Goal: Transaction & Acquisition: Purchase product/service

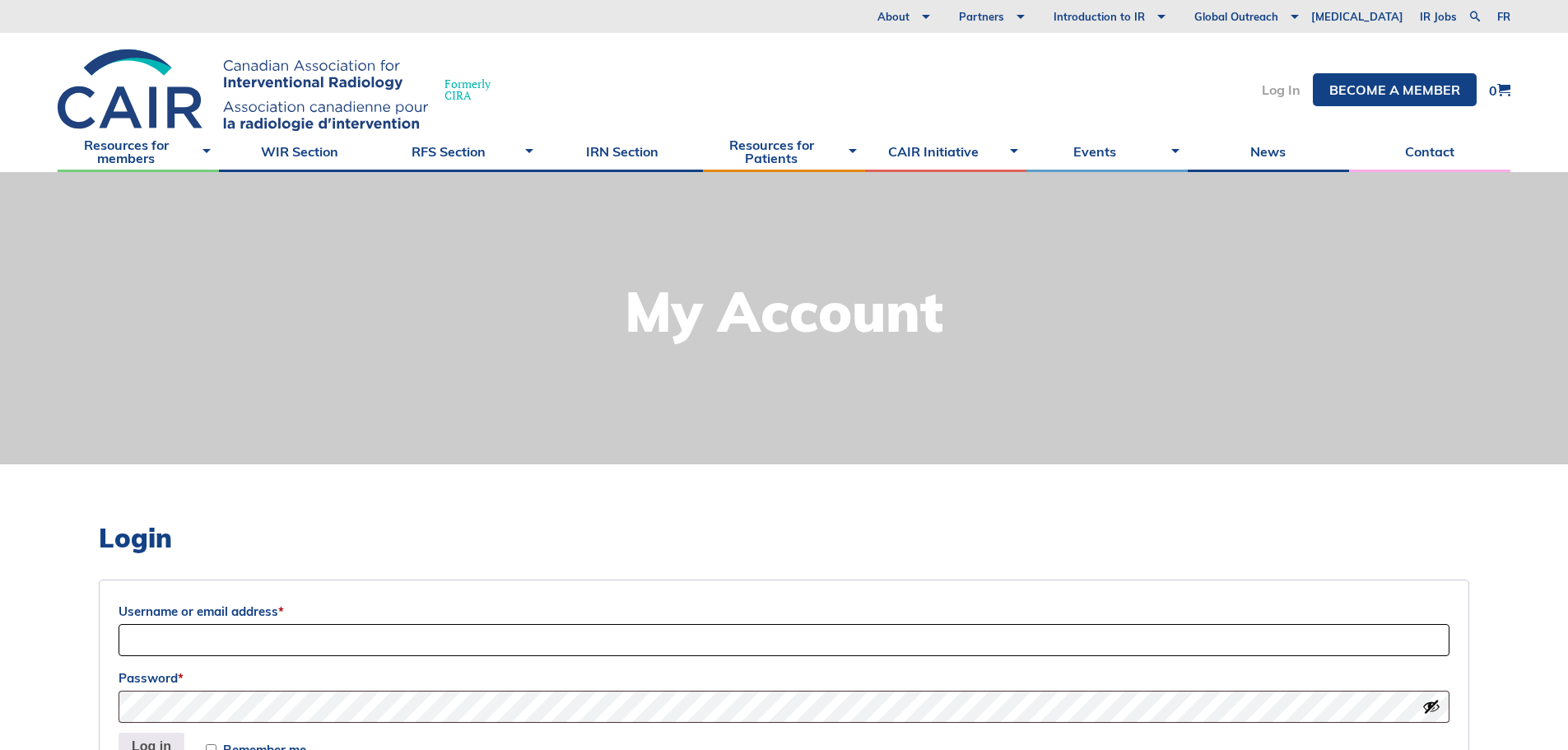
type input "chadrianchan@gmail.com"
click at [1287, 86] on link "Log In" at bounding box center [1281, 90] width 39 height 13
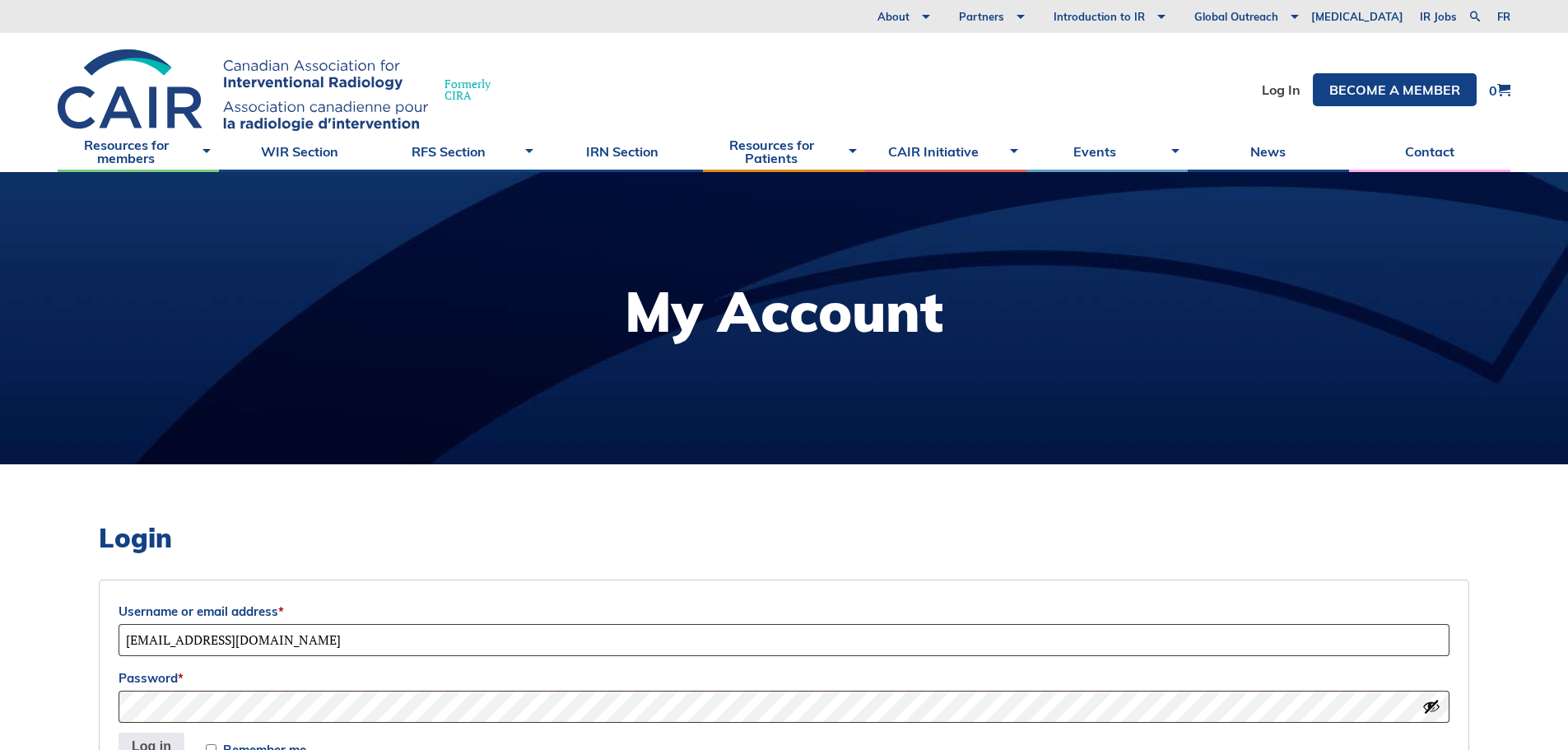
scroll to position [164, 0]
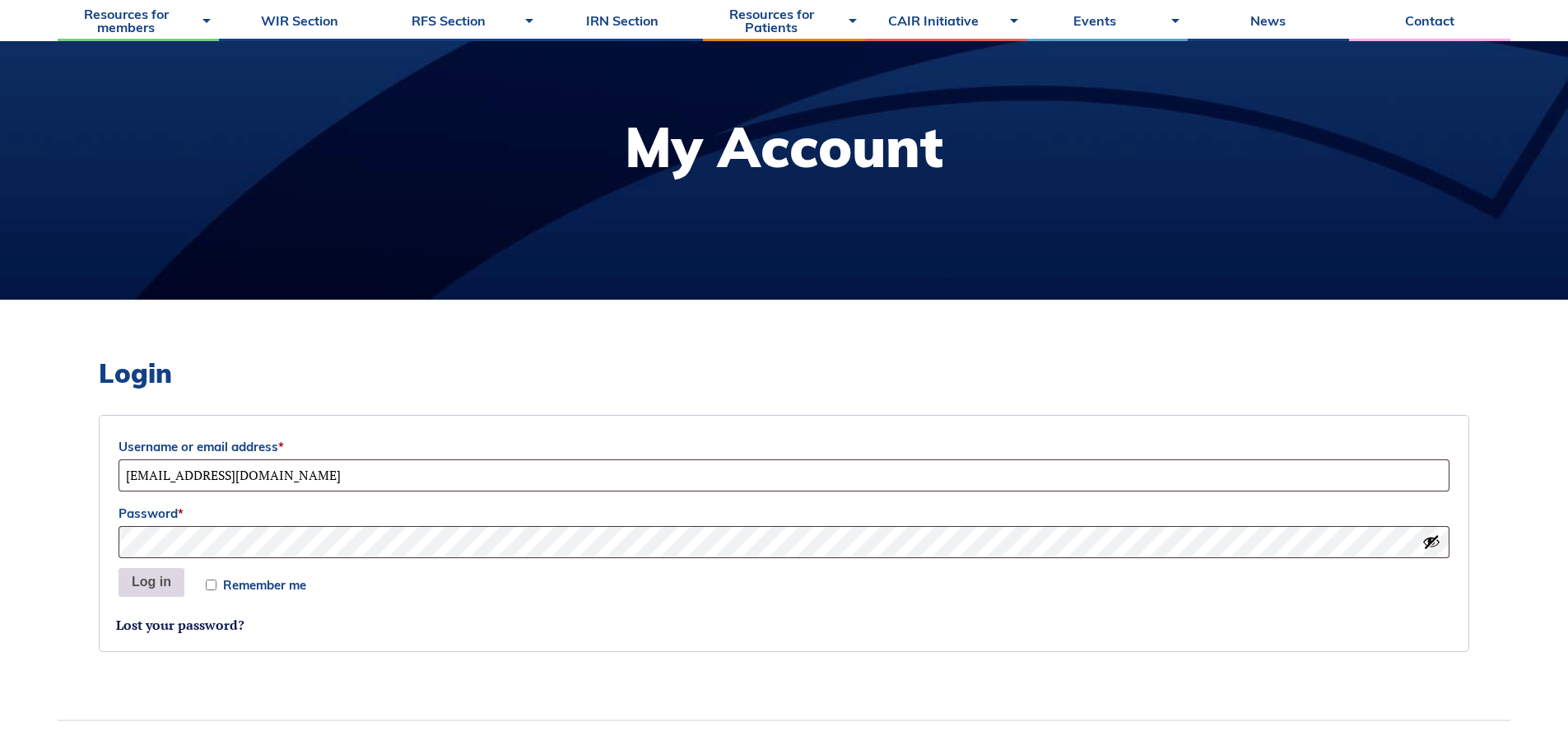
click at [167, 582] on button "Log in" at bounding box center [151, 583] width 66 height 30
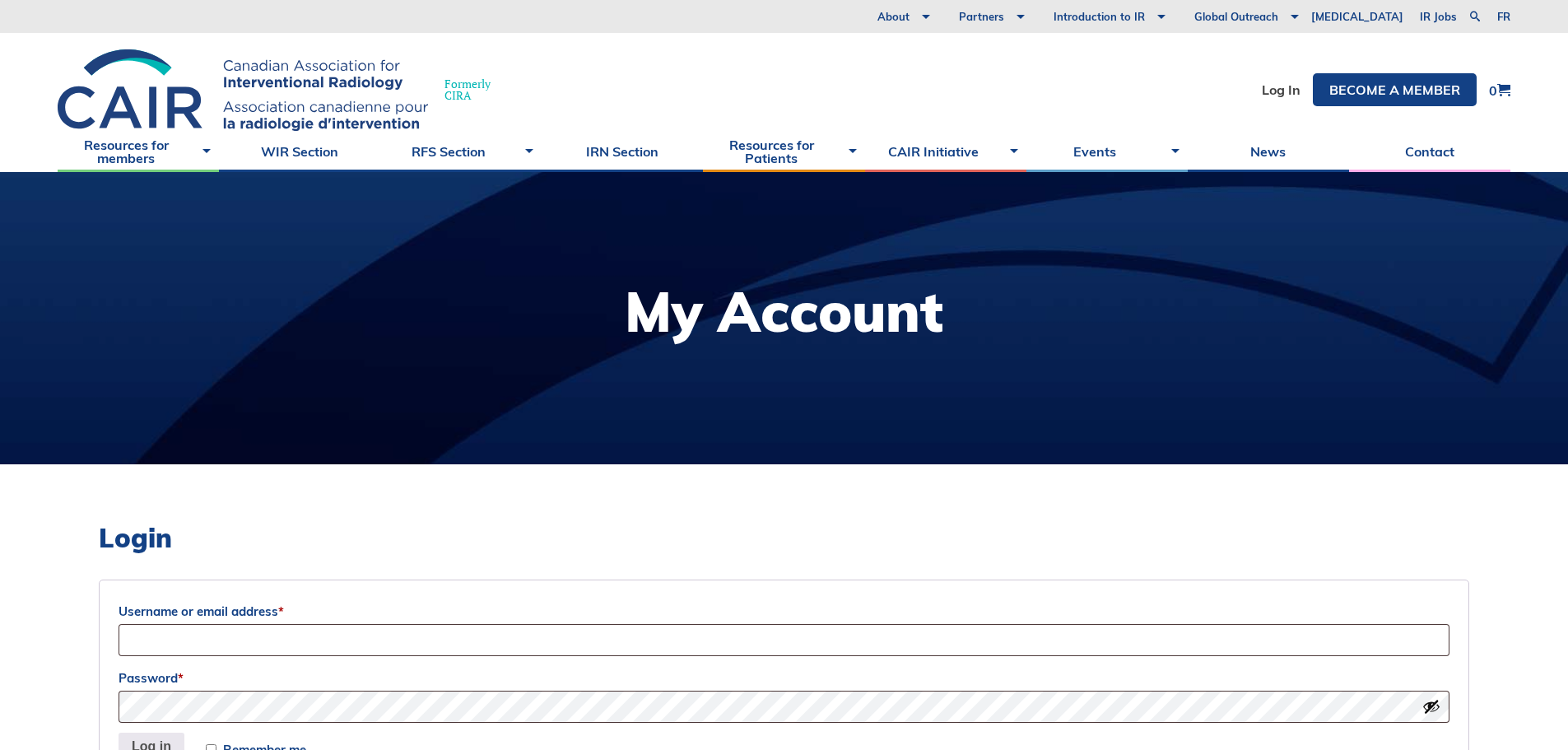
scroll to position [164, 0]
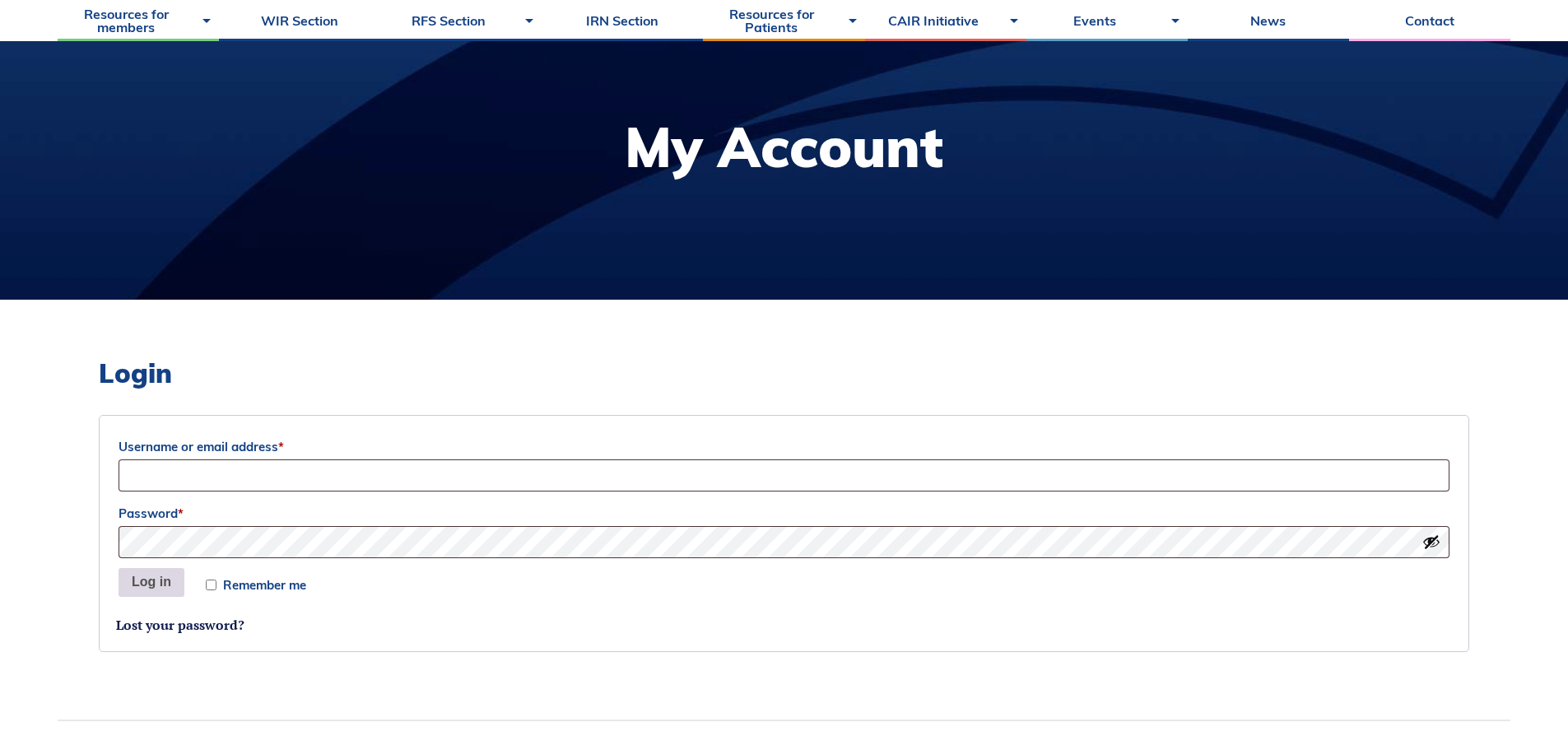
type input "chadrianchan@gmail.com"
click at [151, 587] on button "Log in" at bounding box center [151, 583] width 66 height 30
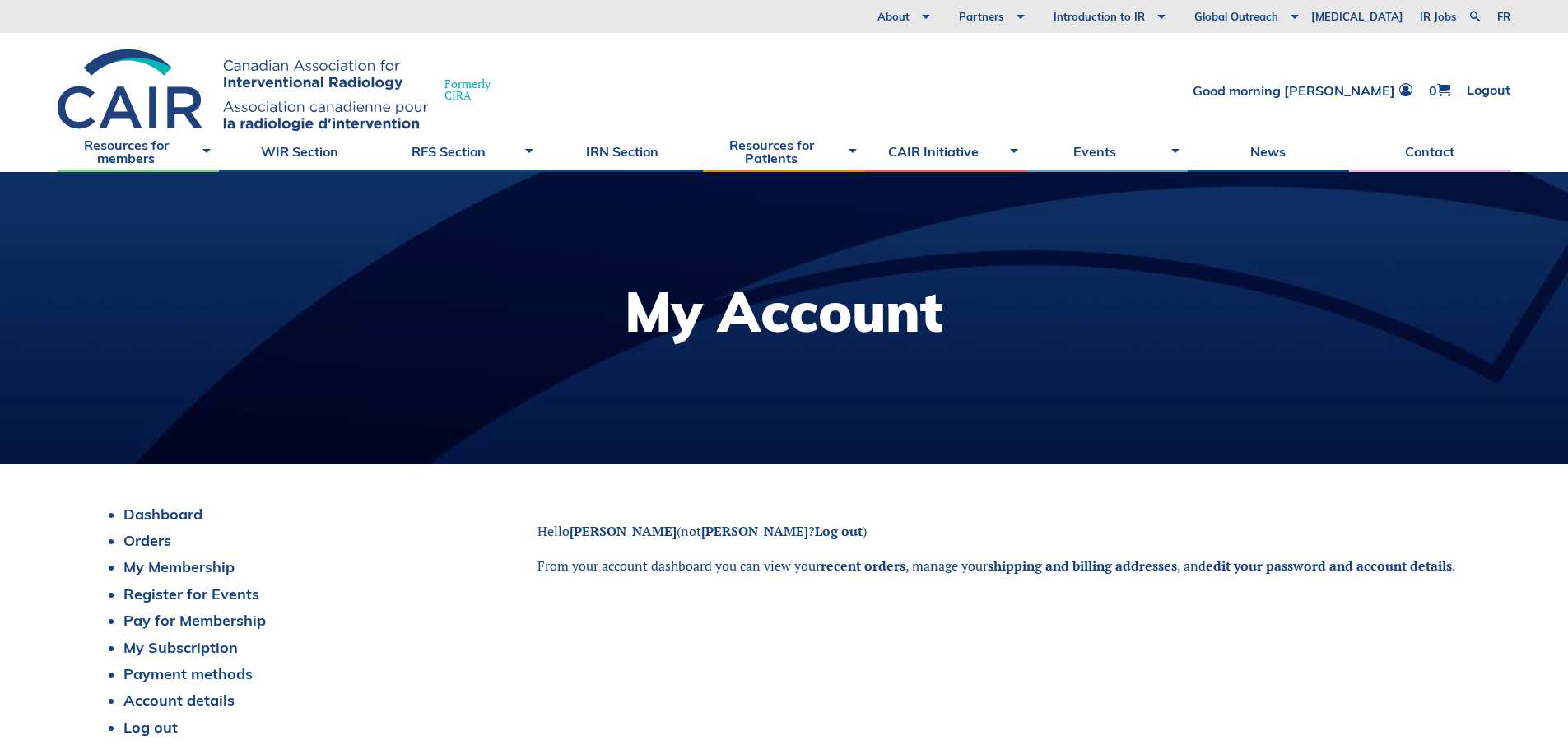
click at [450, 578] on ul "Dashboard Orders My Membership Register for Events Pay for Membership My Subscr…" at bounding box center [310, 621] width 399 height 232
click at [1472, 17] on link at bounding box center [1475, 17] width 20 height 20
type input "membership"
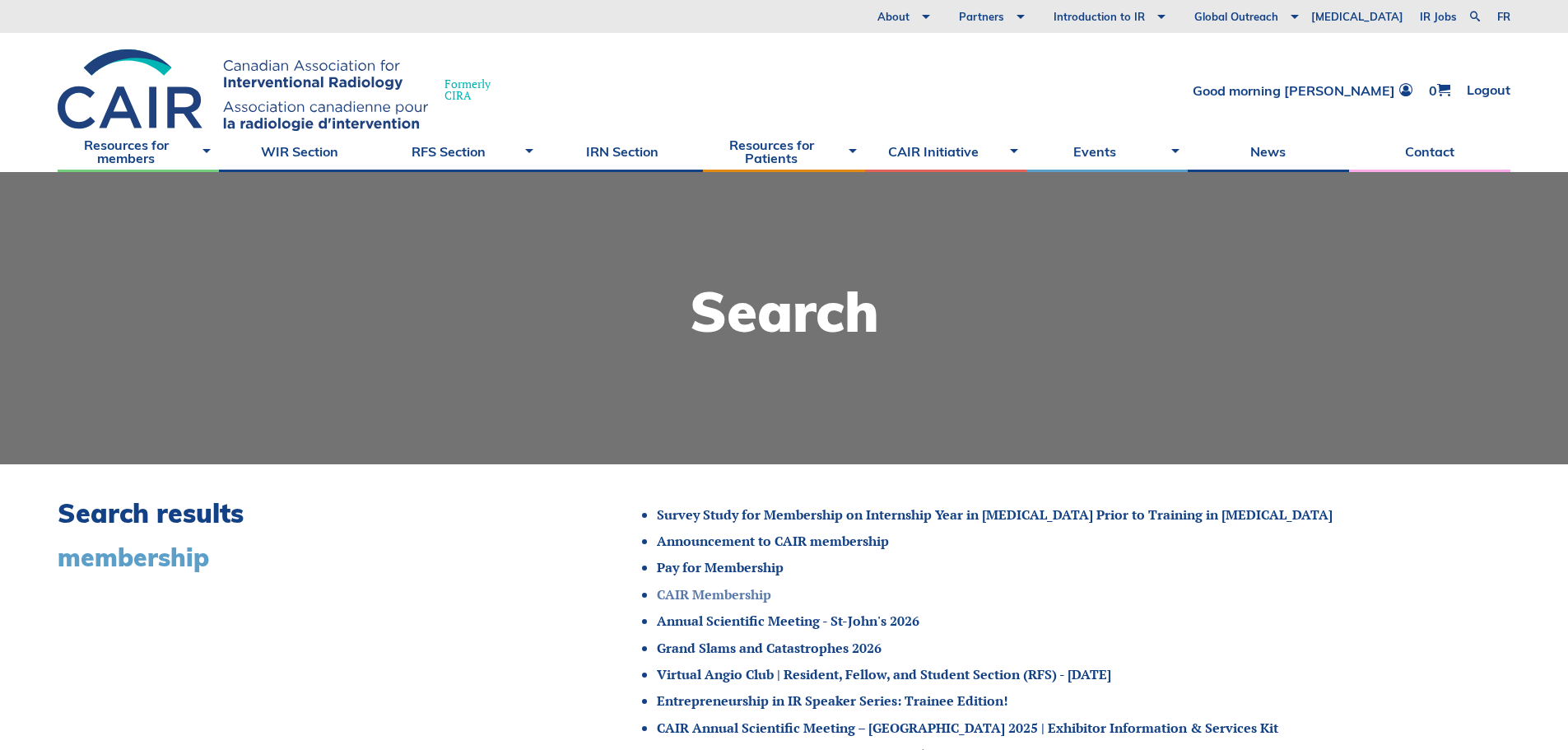
scroll to position [164, 0]
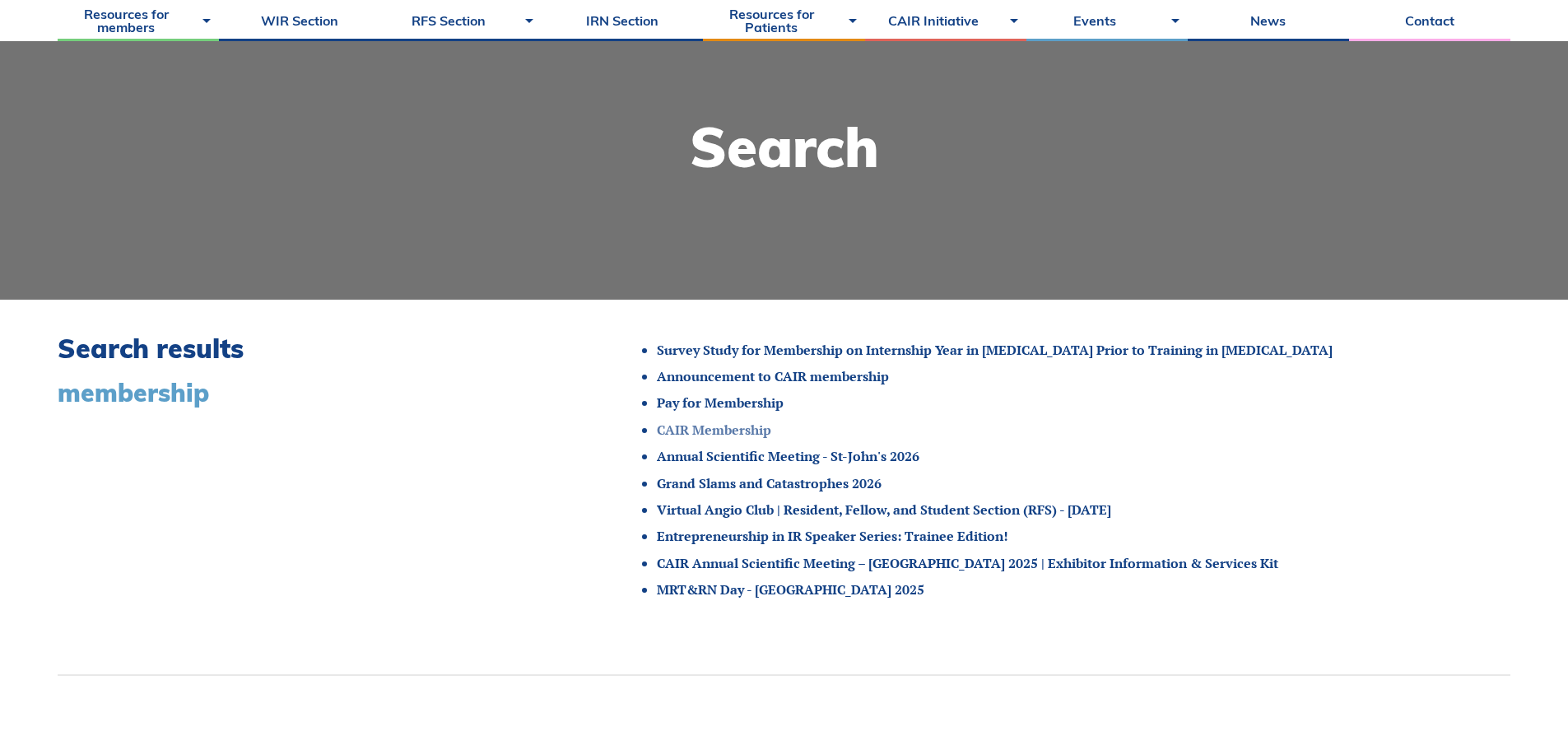
click at [721, 433] on link "CAIR Membership" at bounding box center [714, 429] width 115 height 18
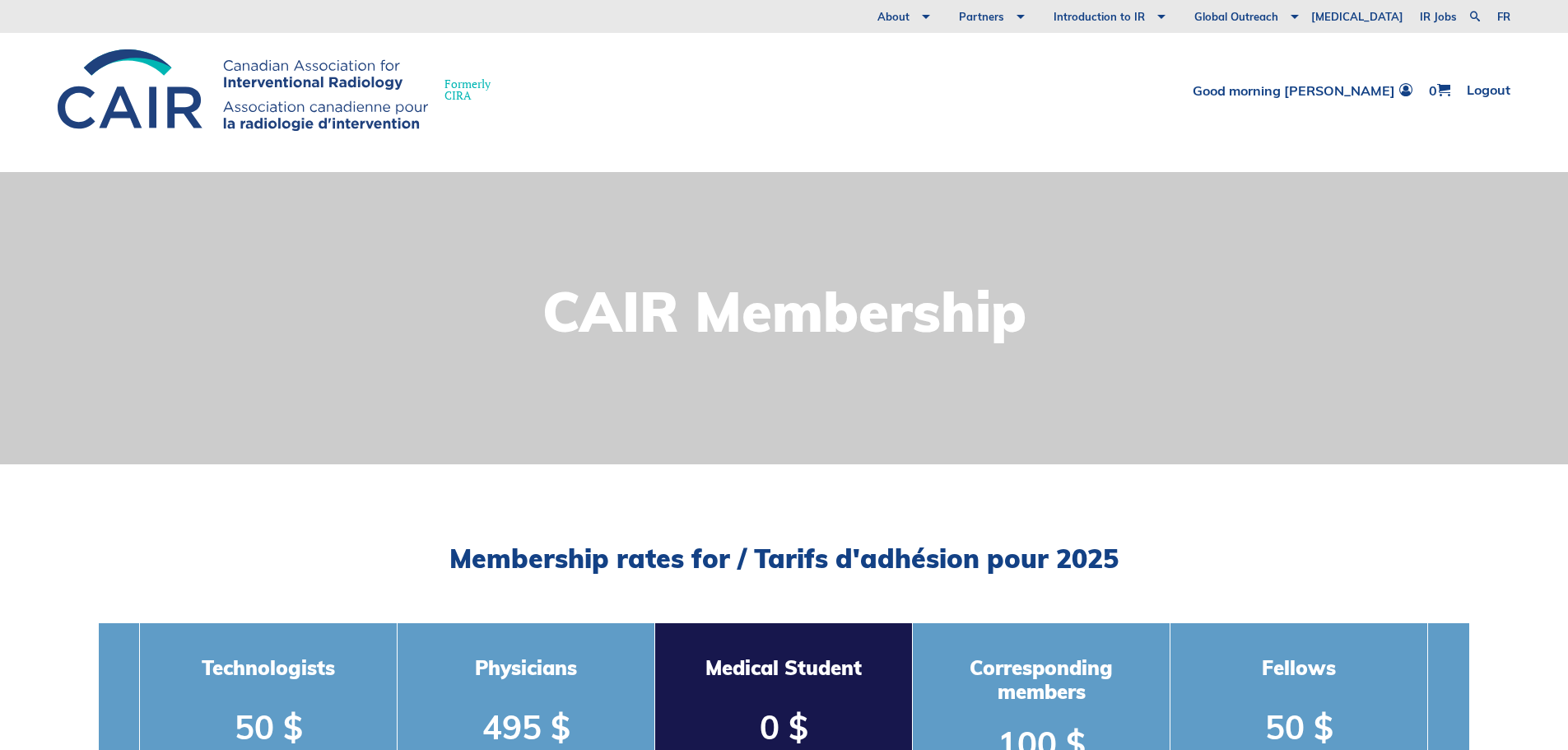
scroll to position [164, 0]
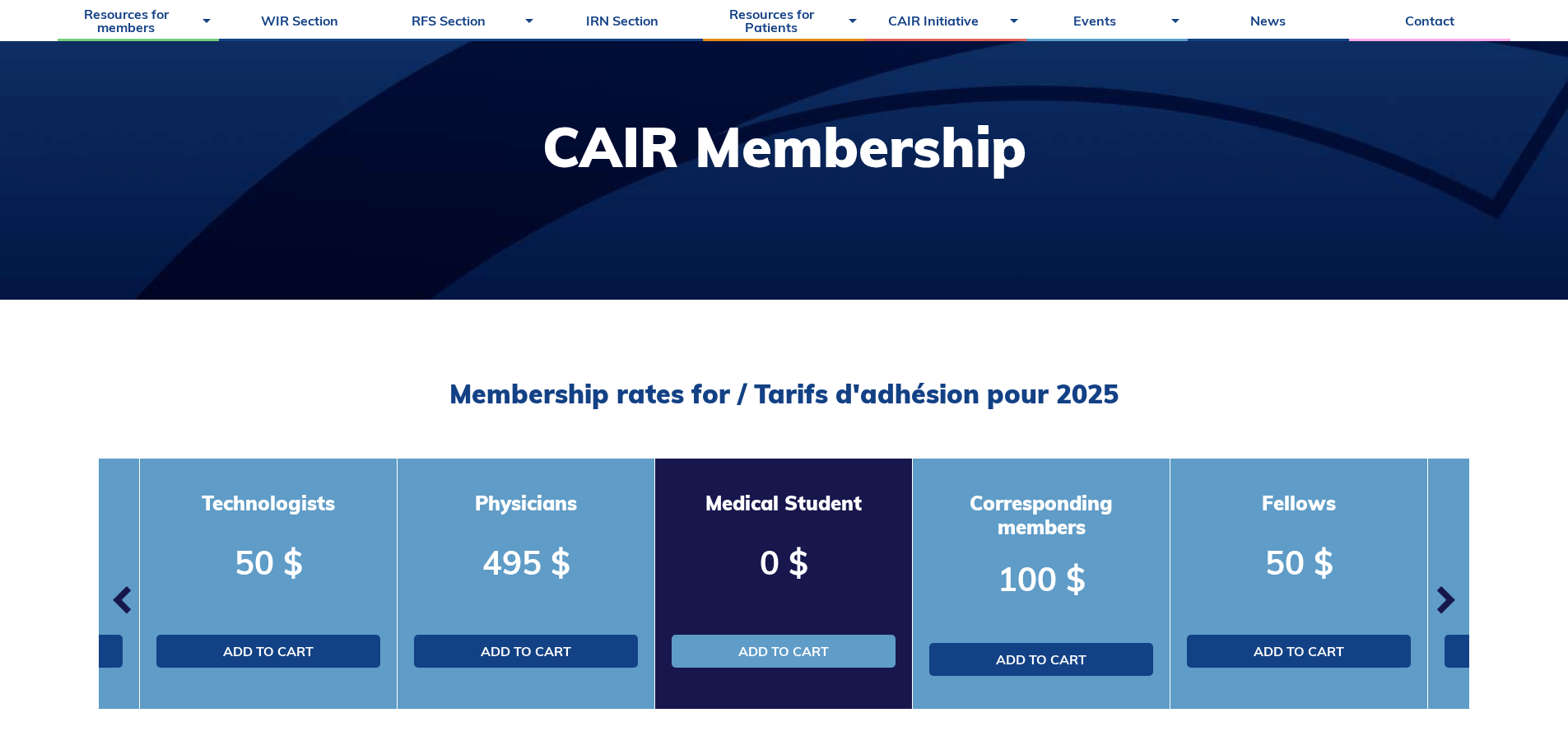
click at [771, 572] on p "0 $" at bounding box center [784, 561] width 224 height 46
click at [786, 647] on link "Add to cart" at bounding box center [784, 651] width 224 height 33
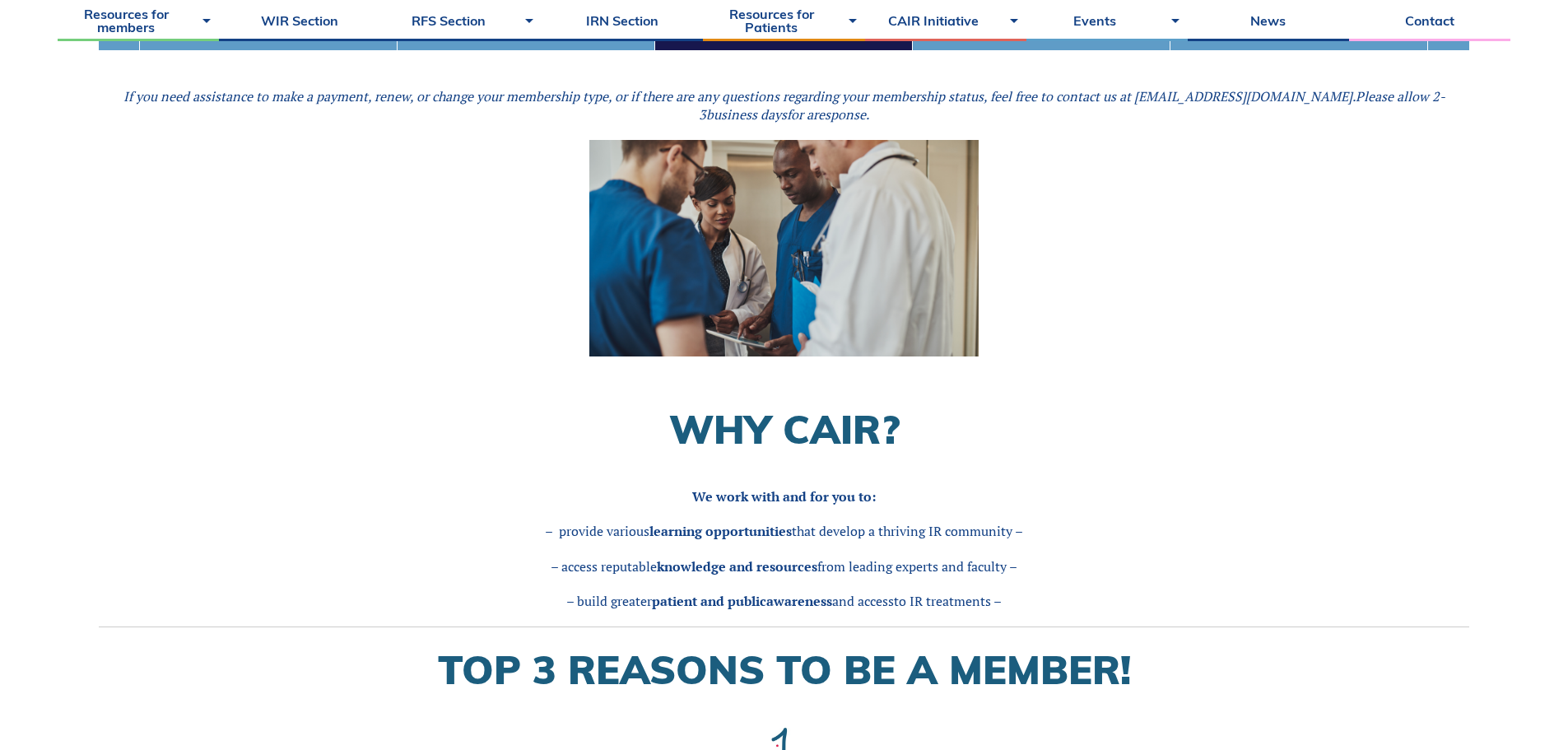
scroll to position [988, 0]
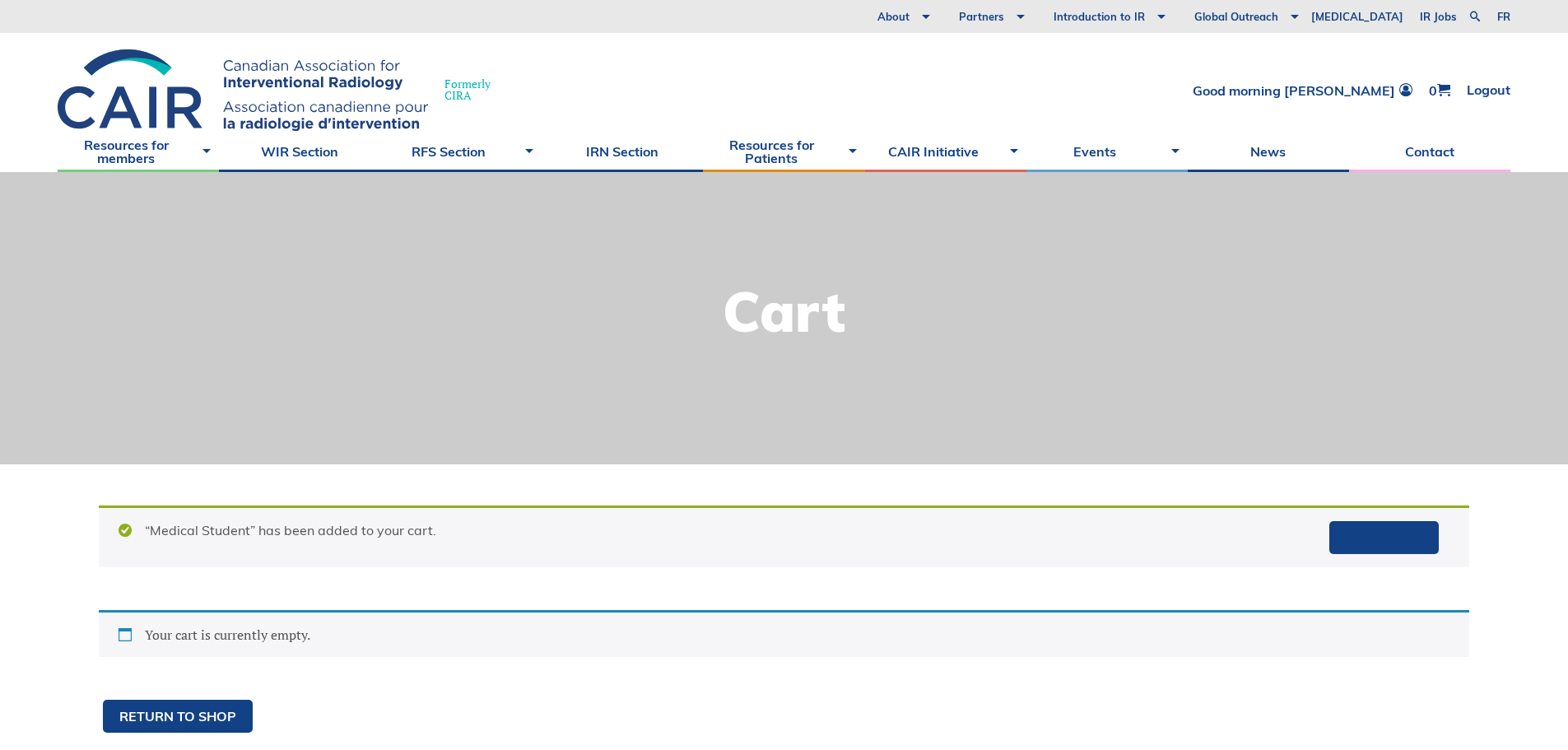
scroll to position [164, 0]
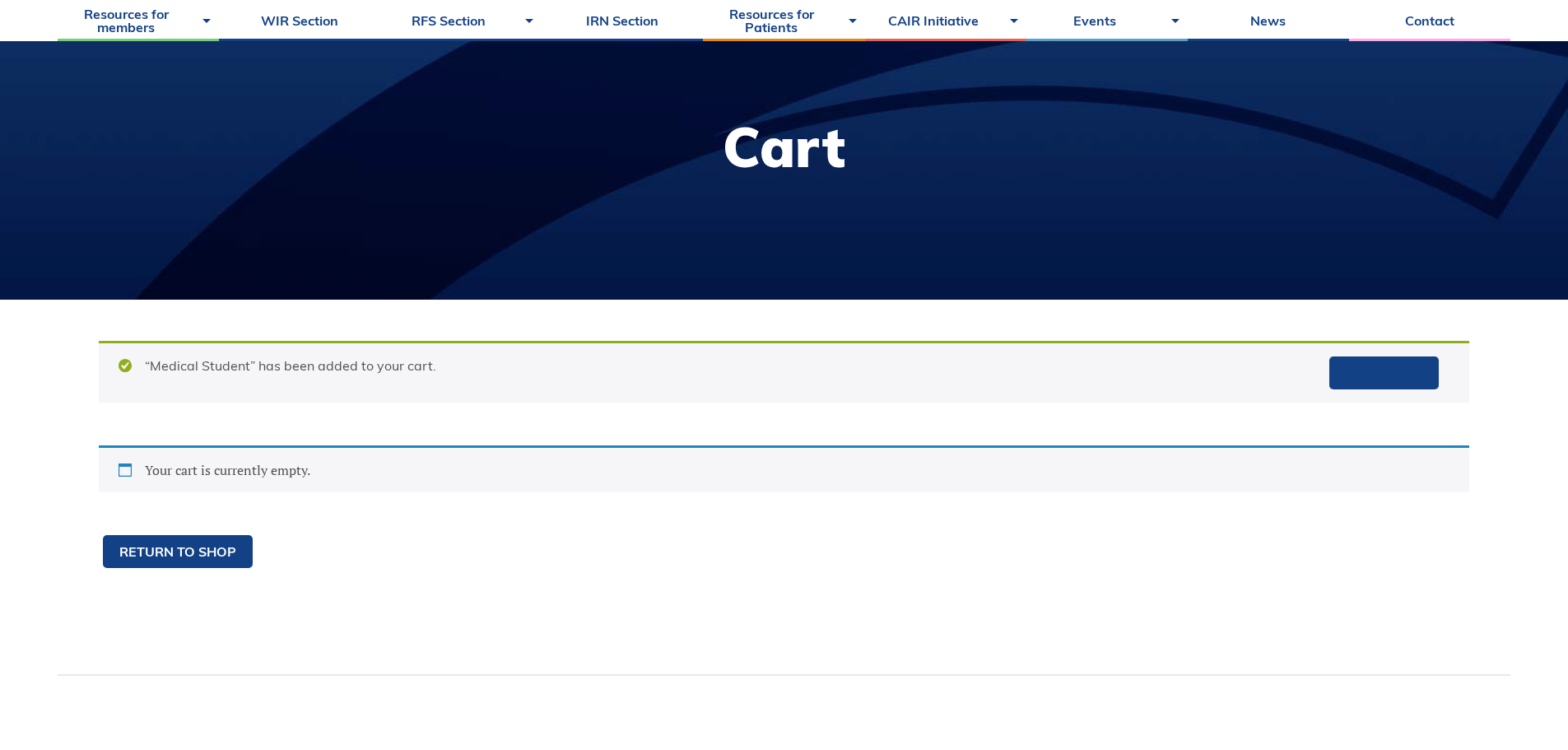
click at [179, 448] on div "Your cart is currently empty." at bounding box center [784, 468] width 1371 height 47
click at [183, 509] on div "Your cart is currently empty." at bounding box center [784, 481] width 1371 height 73
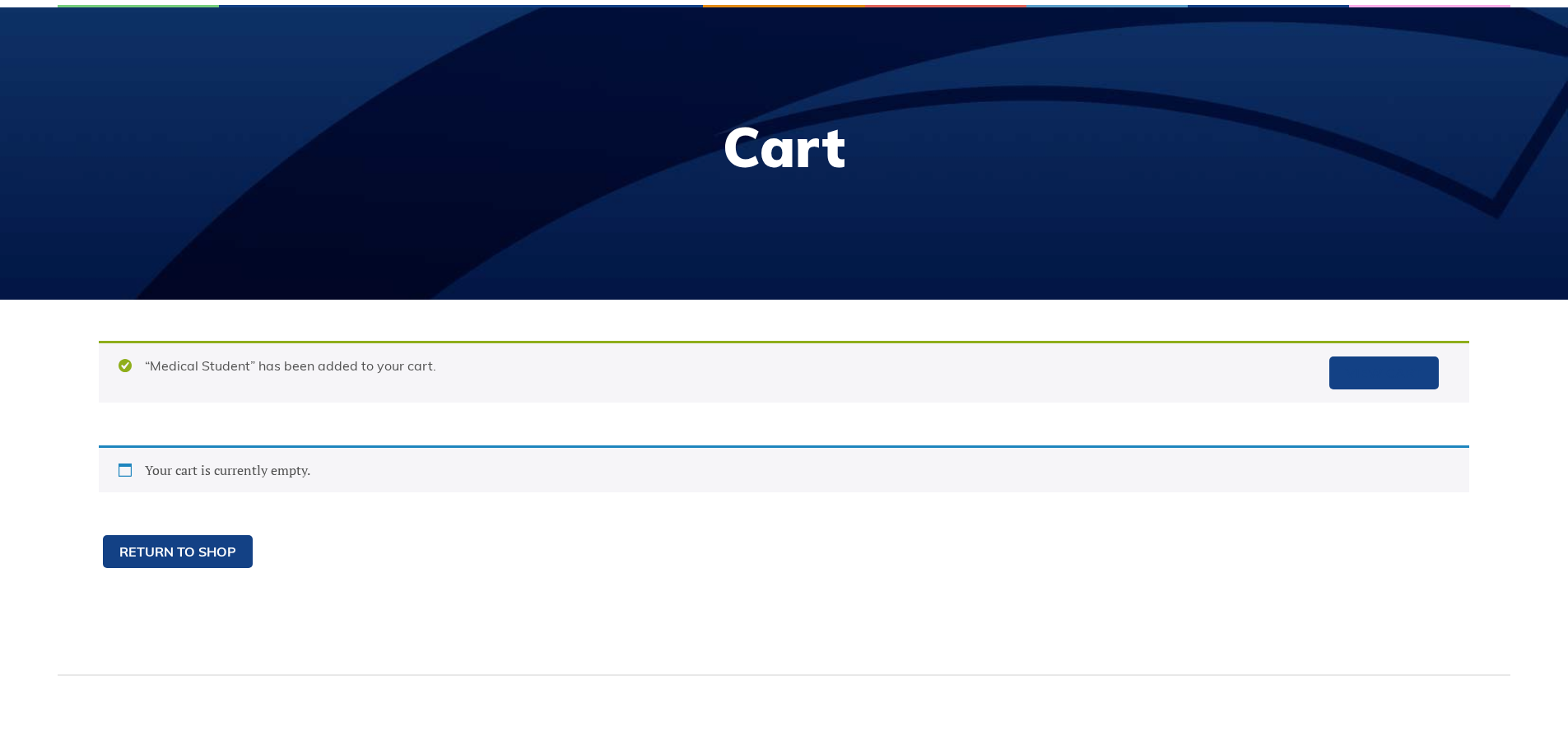
scroll to position [0, 0]
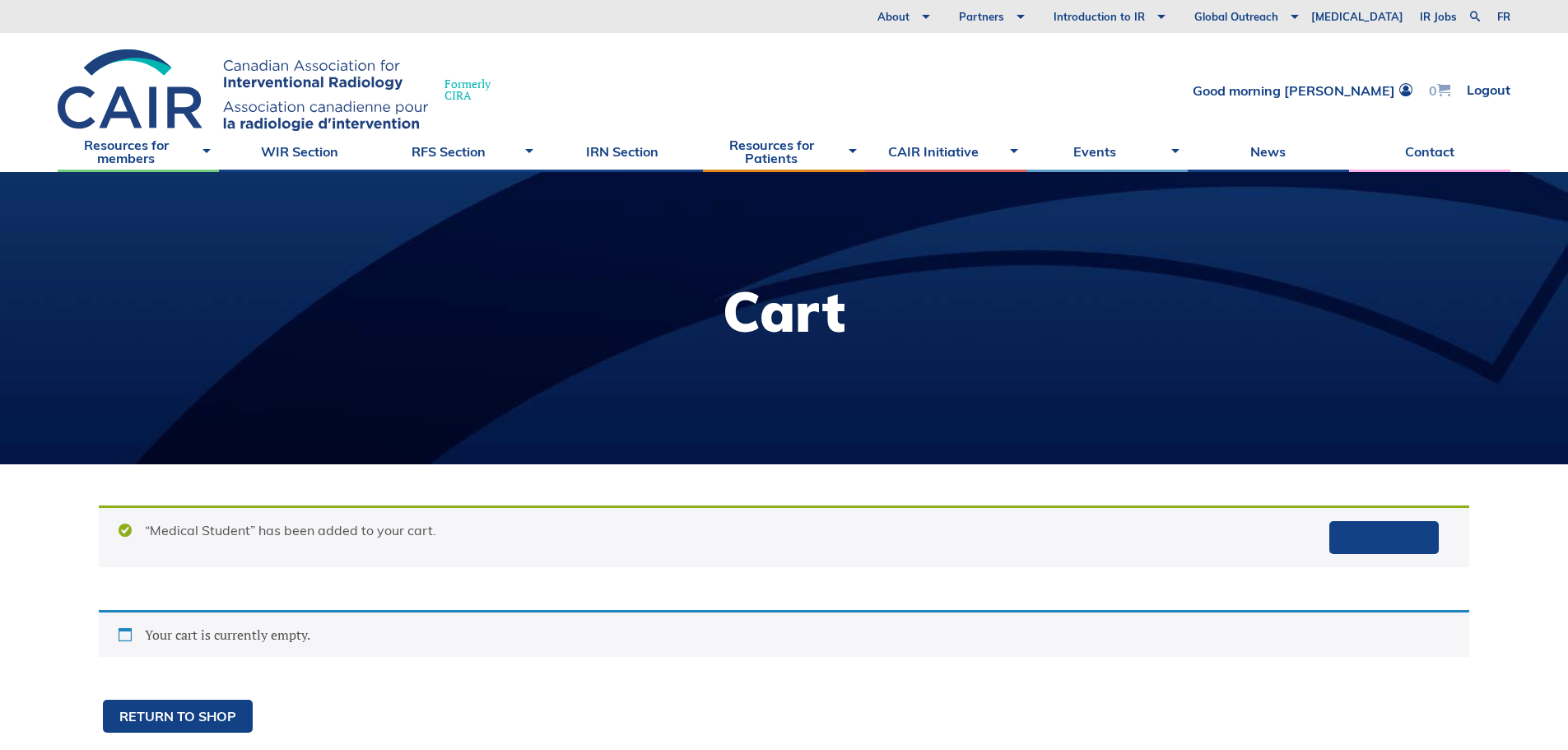
click at [1438, 88] on span at bounding box center [1444, 90] width 13 height 13
drag, startPoint x: 946, startPoint y: 623, endPoint x: 939, endPoint y: 634, distance: 13.0
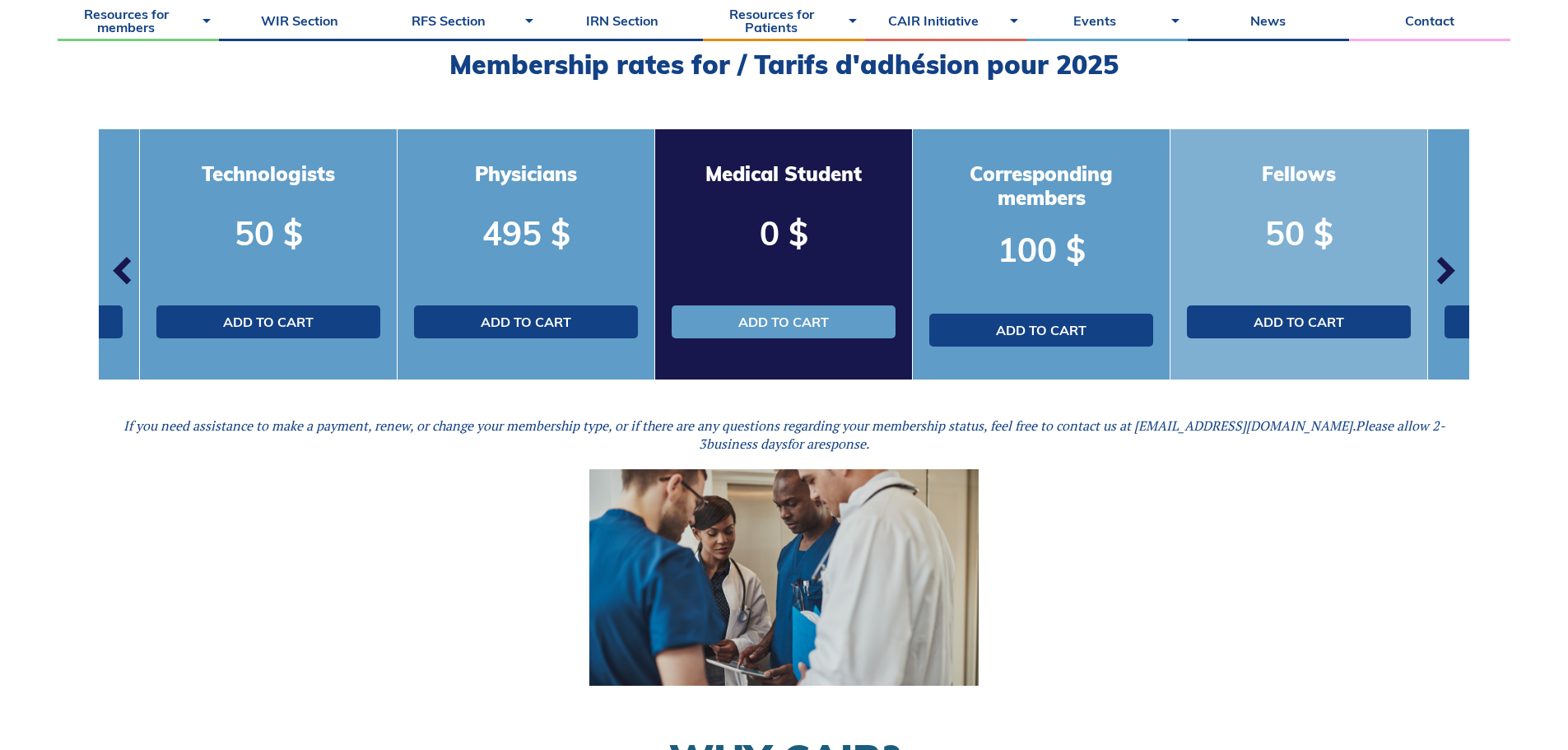
scroll to position [329, 0]
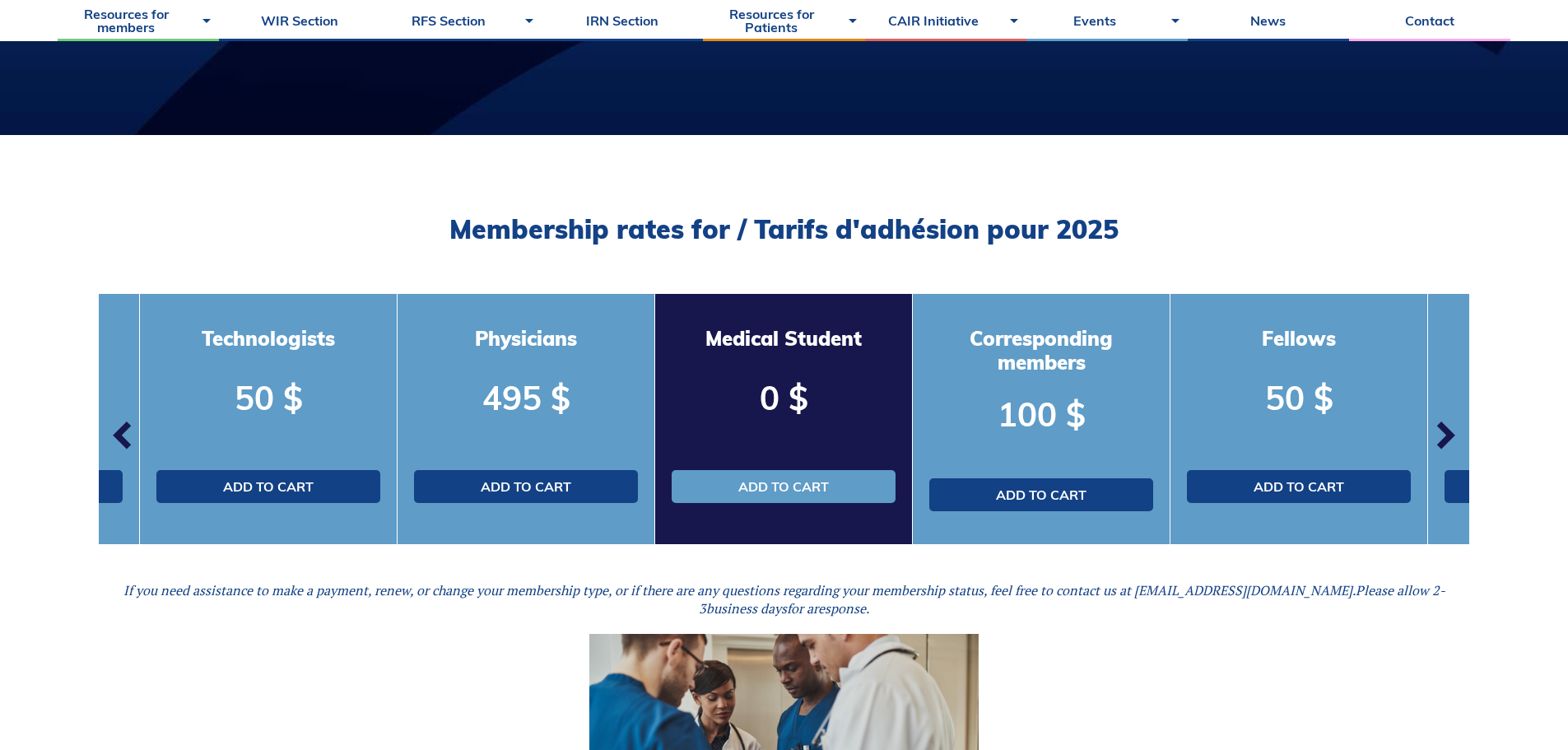
click at [1440, 431] on span "button" at bounding box center [1445, 435] width 50 height 50
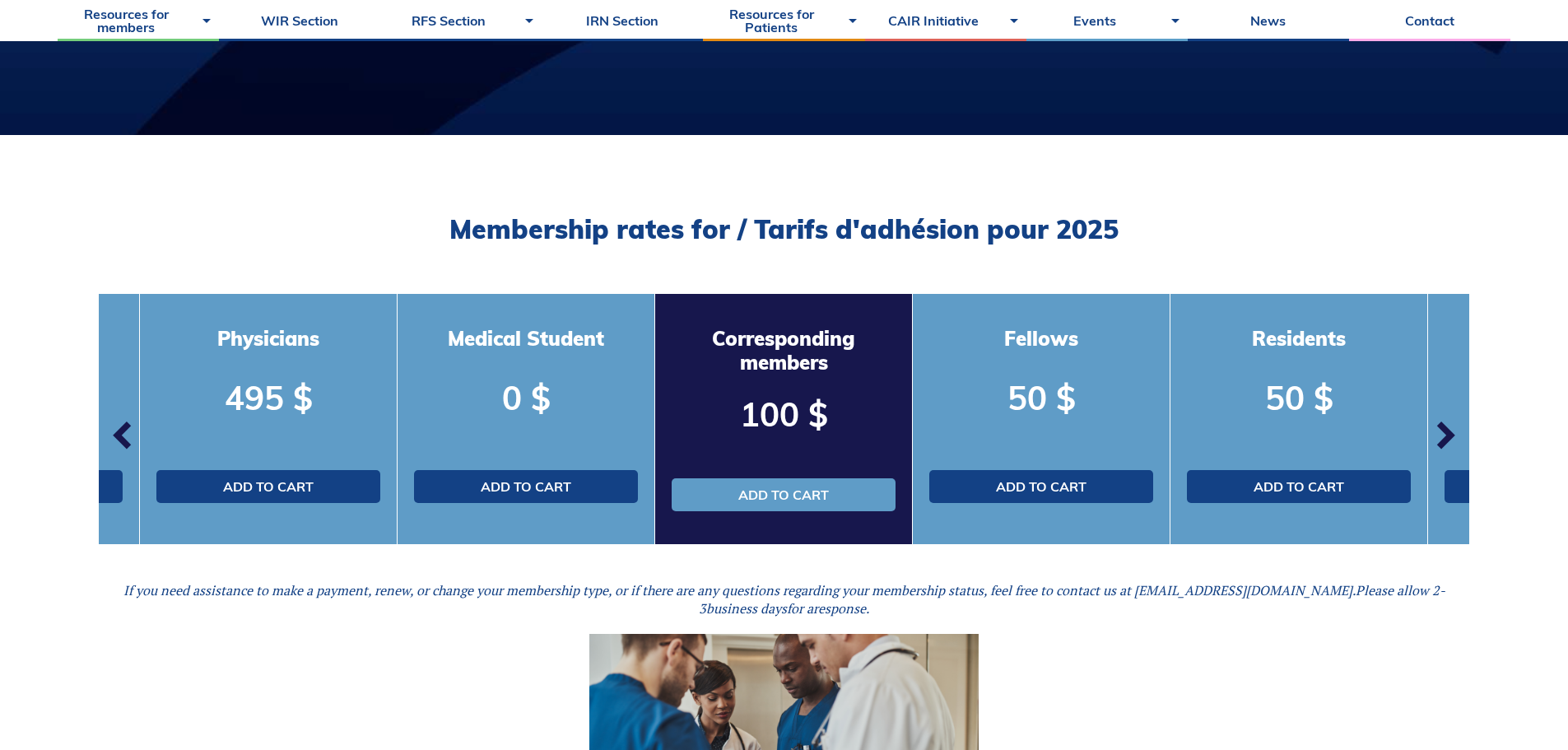
click at [1443, 431] on span "button" at bounding box center [1445, 435] width 50 height 50
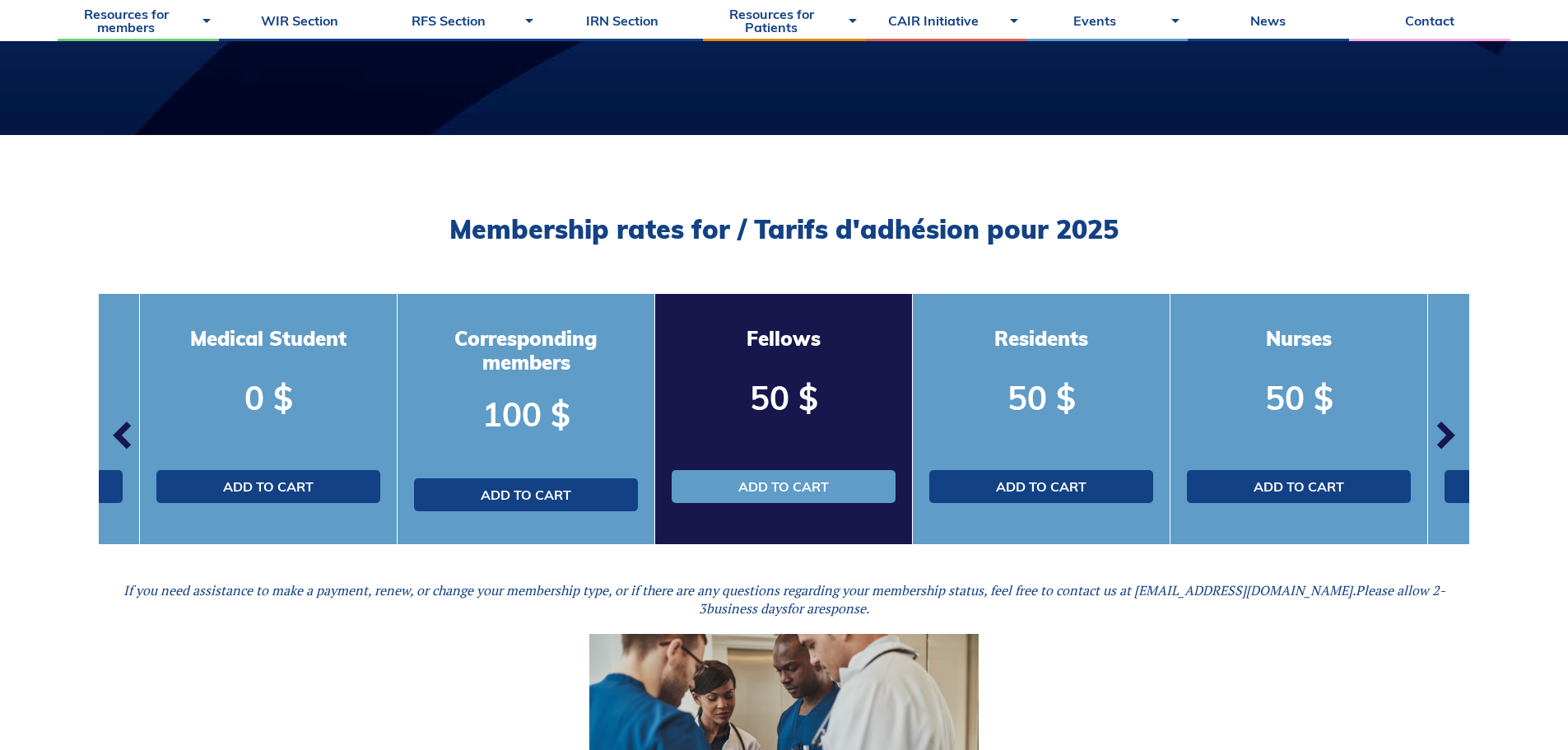
click at [1443, 431] on span "button" at bounding box center [1445, 435] width 50 height 50
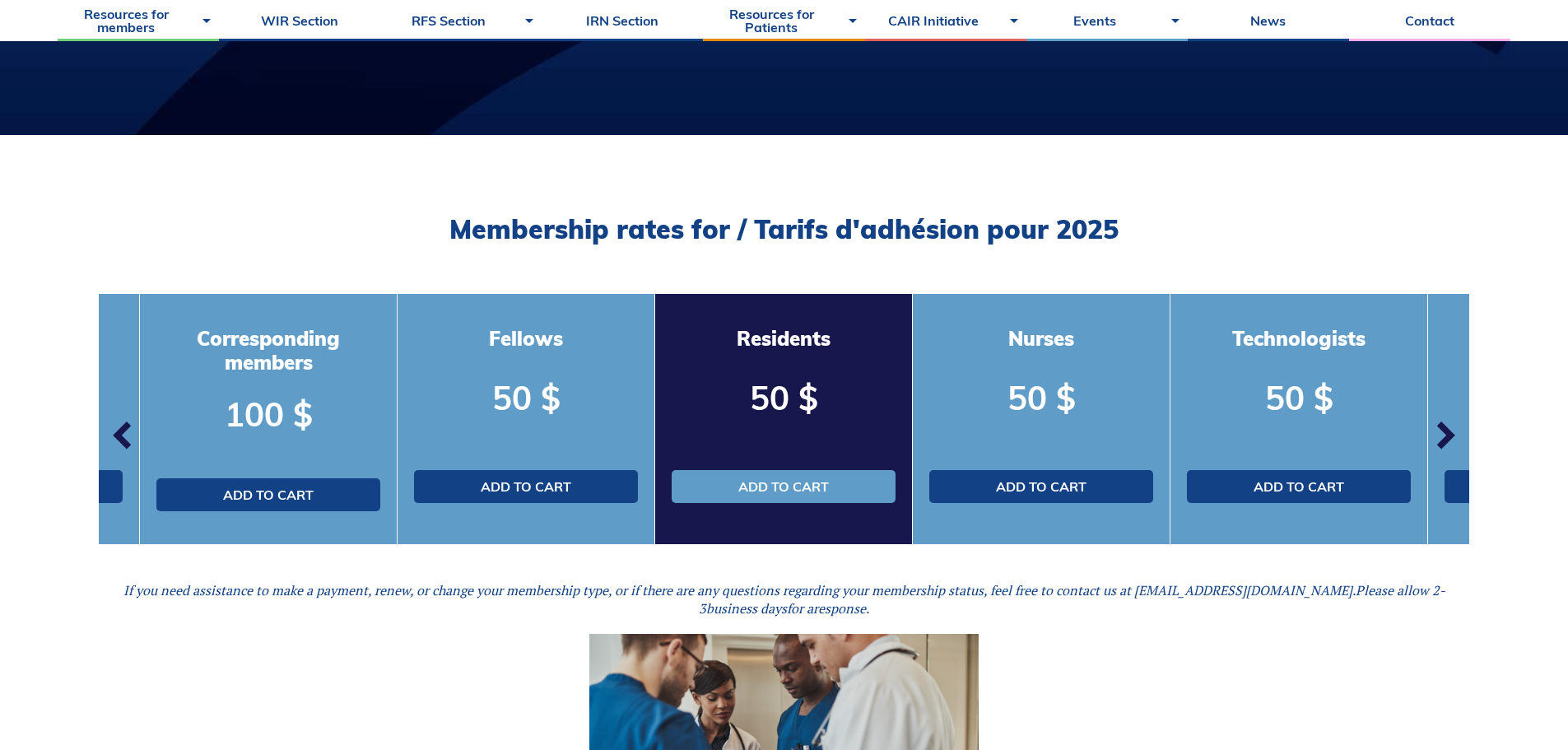
click at [1443, 431] on span "button" at bounding box center [1445, 435] width 50 height 50
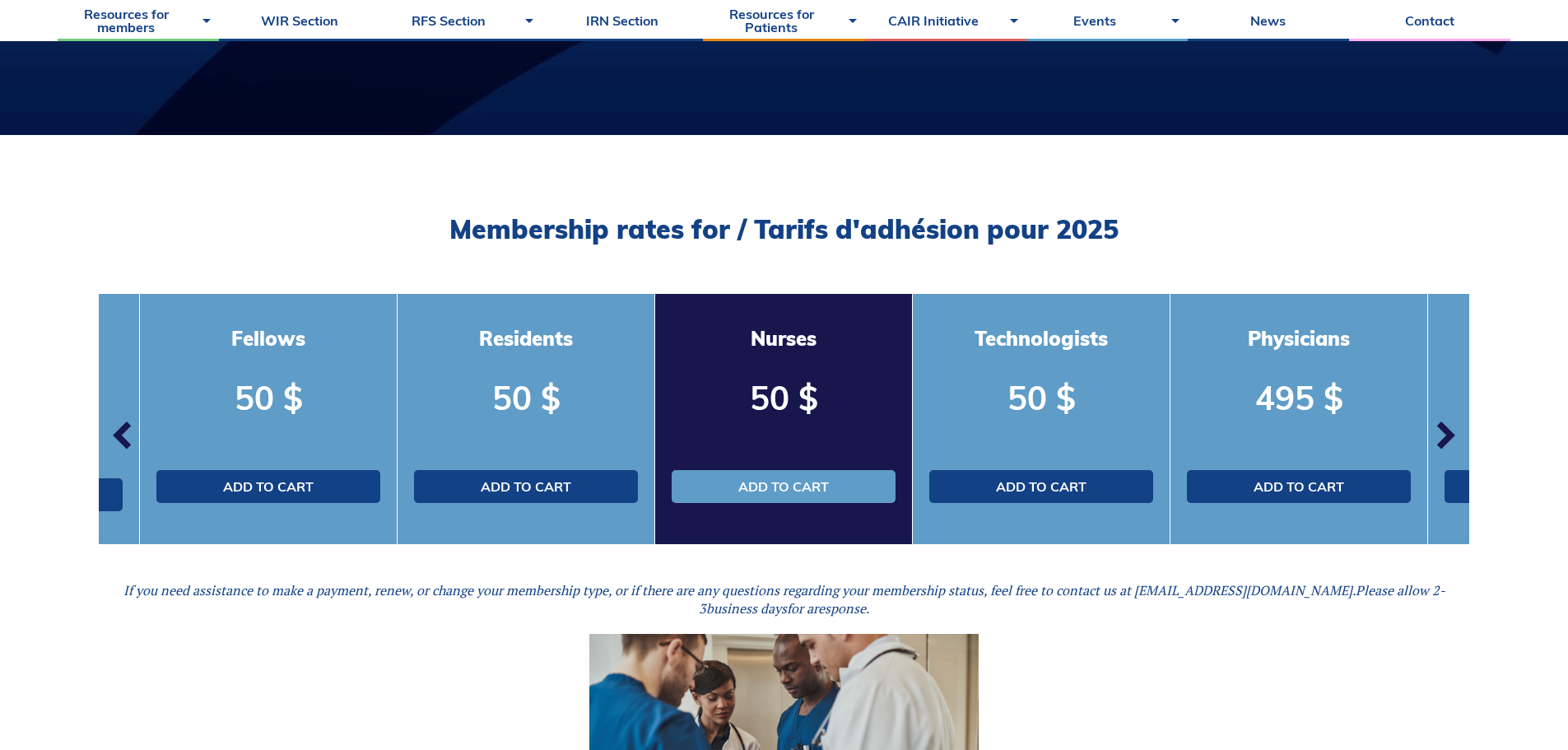
click at [1443, 431] on span "button" at bounding box center [1445, 435] width 50 height 50
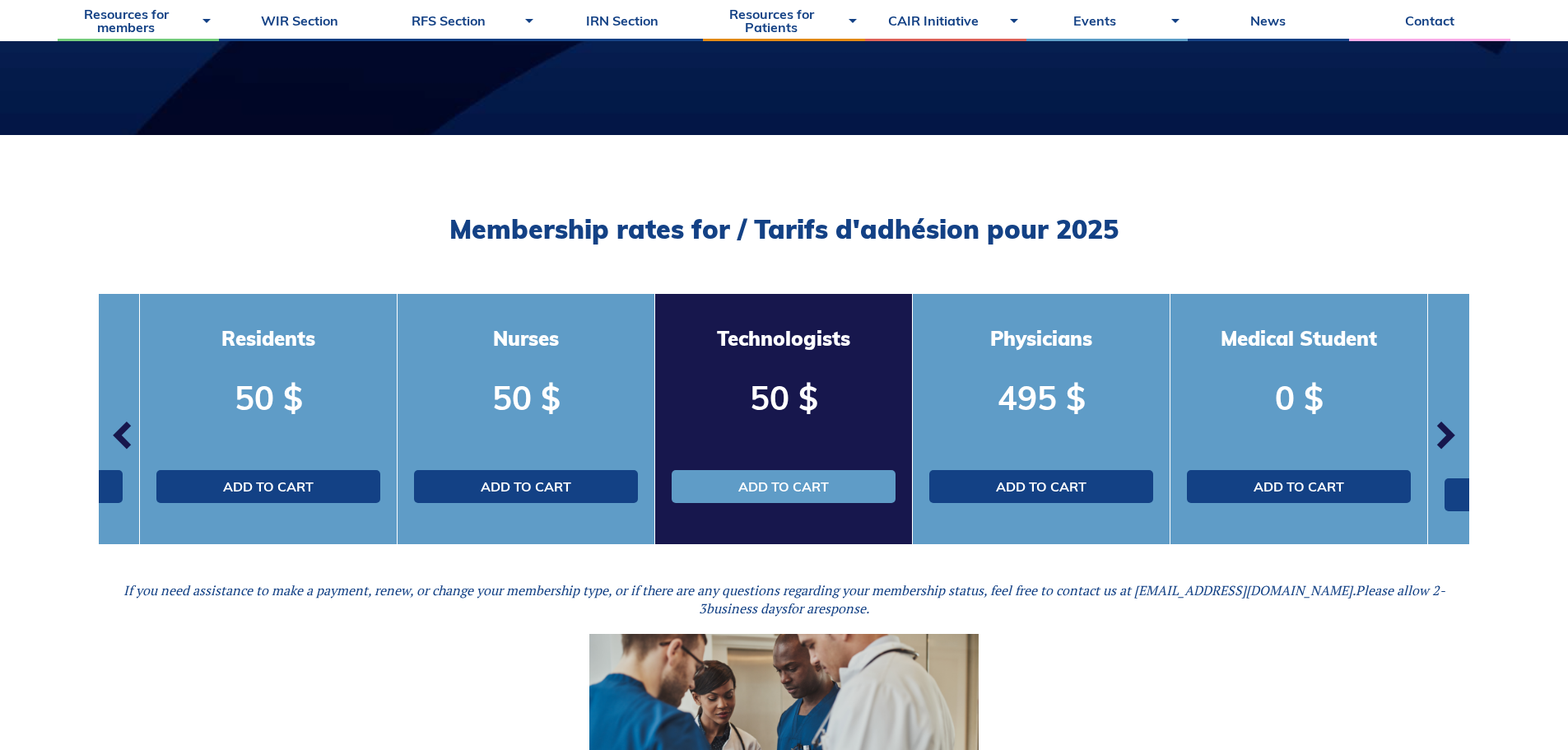
click at [1443, 431] on span "button" at bounding box center [1445, 435] width 50 height 50
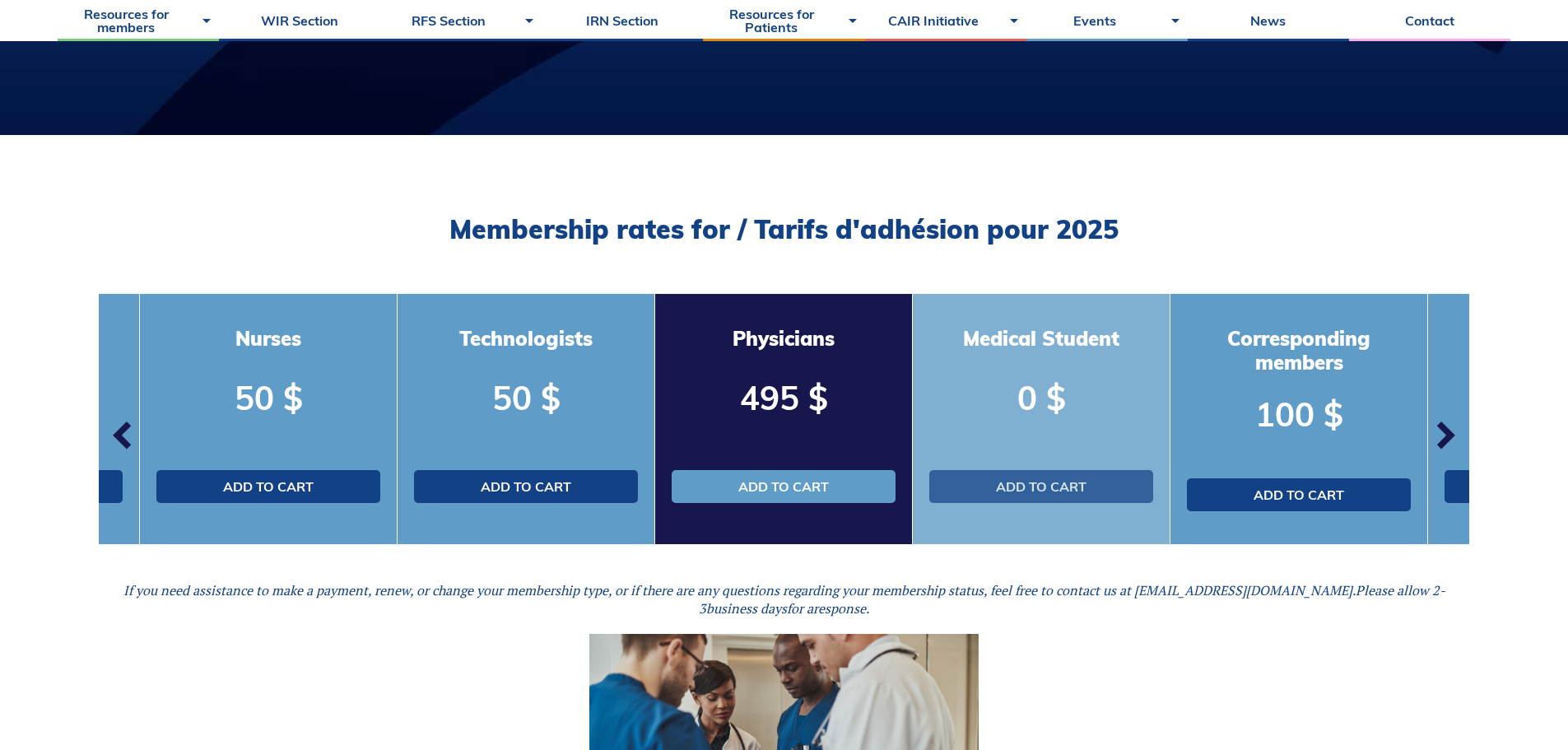
click at [1077, 483] on link "Add to cart" at bounding box center [1041, 487] width 224 height 33
